Goal: Find specific page/section: Find specific page/section

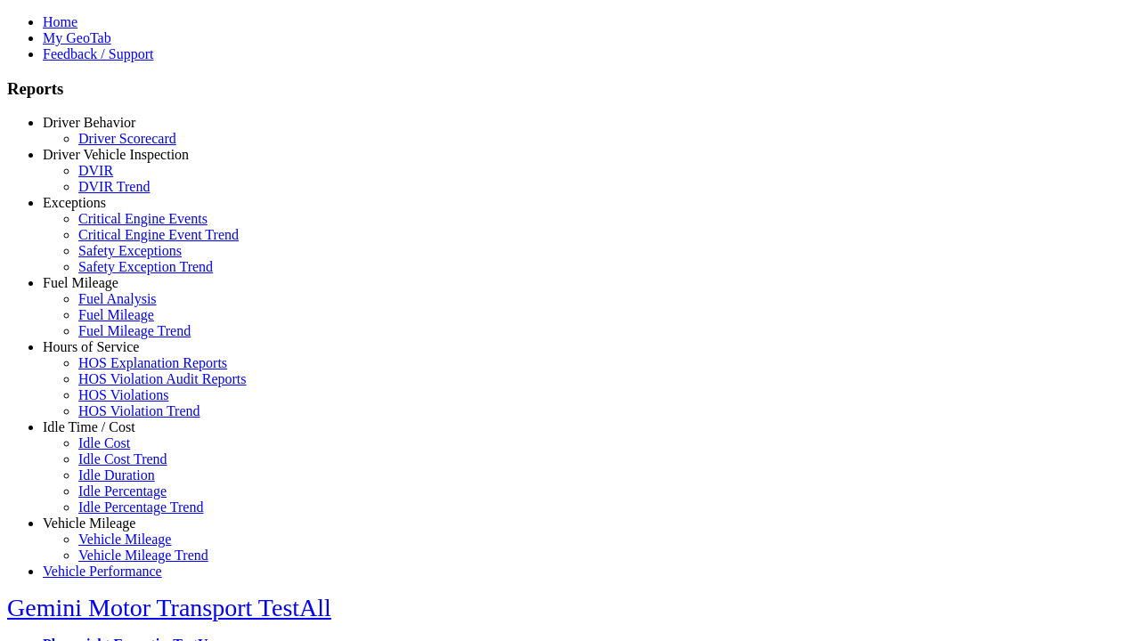
click at [102, 434] on link "Idle Time / Cost" at bounding box center [89, 426] width 93 height 15
click at [116, 450] on link "Idle Cost" at bounding box center [104, 442] width 52 height 15
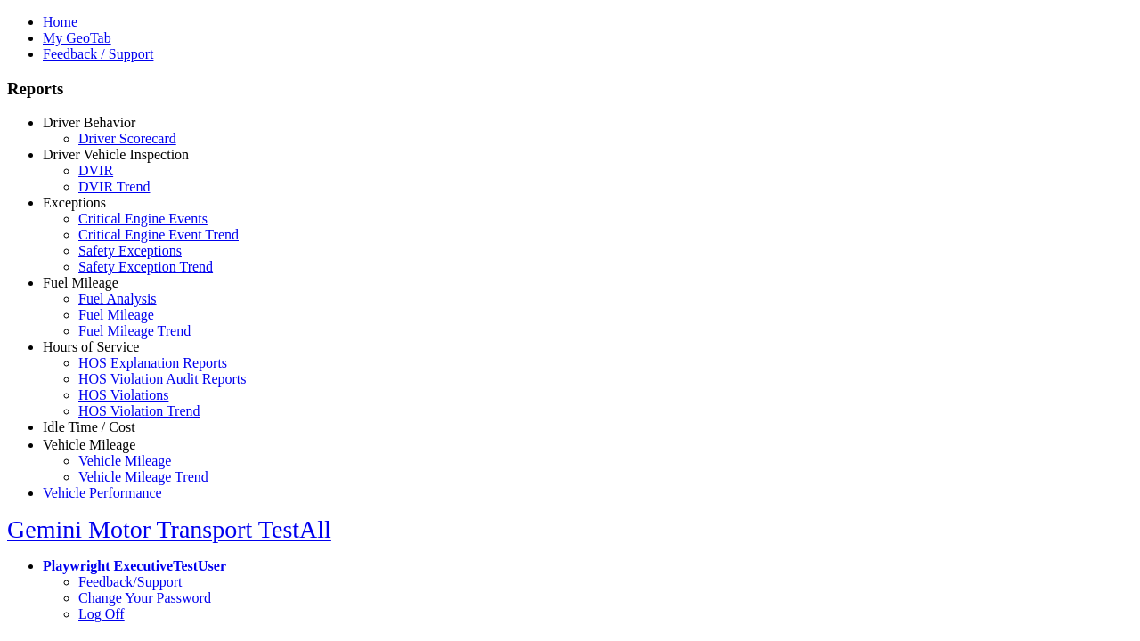
select select "**"
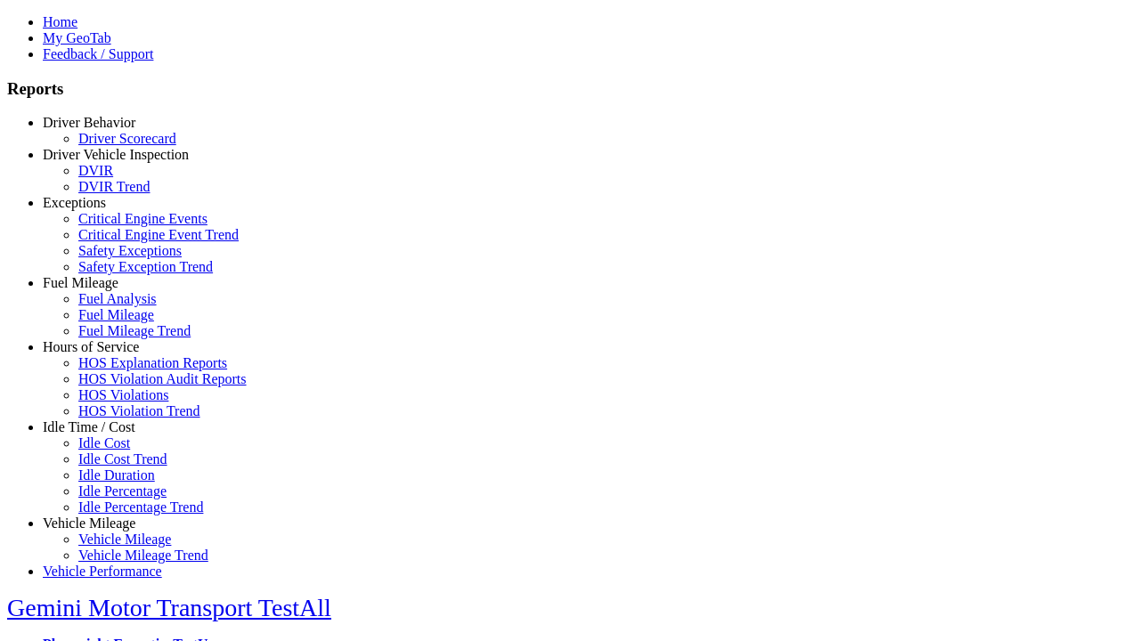
type input "**********"
